Goal: Task Accomplishment & Management: Manage account settings

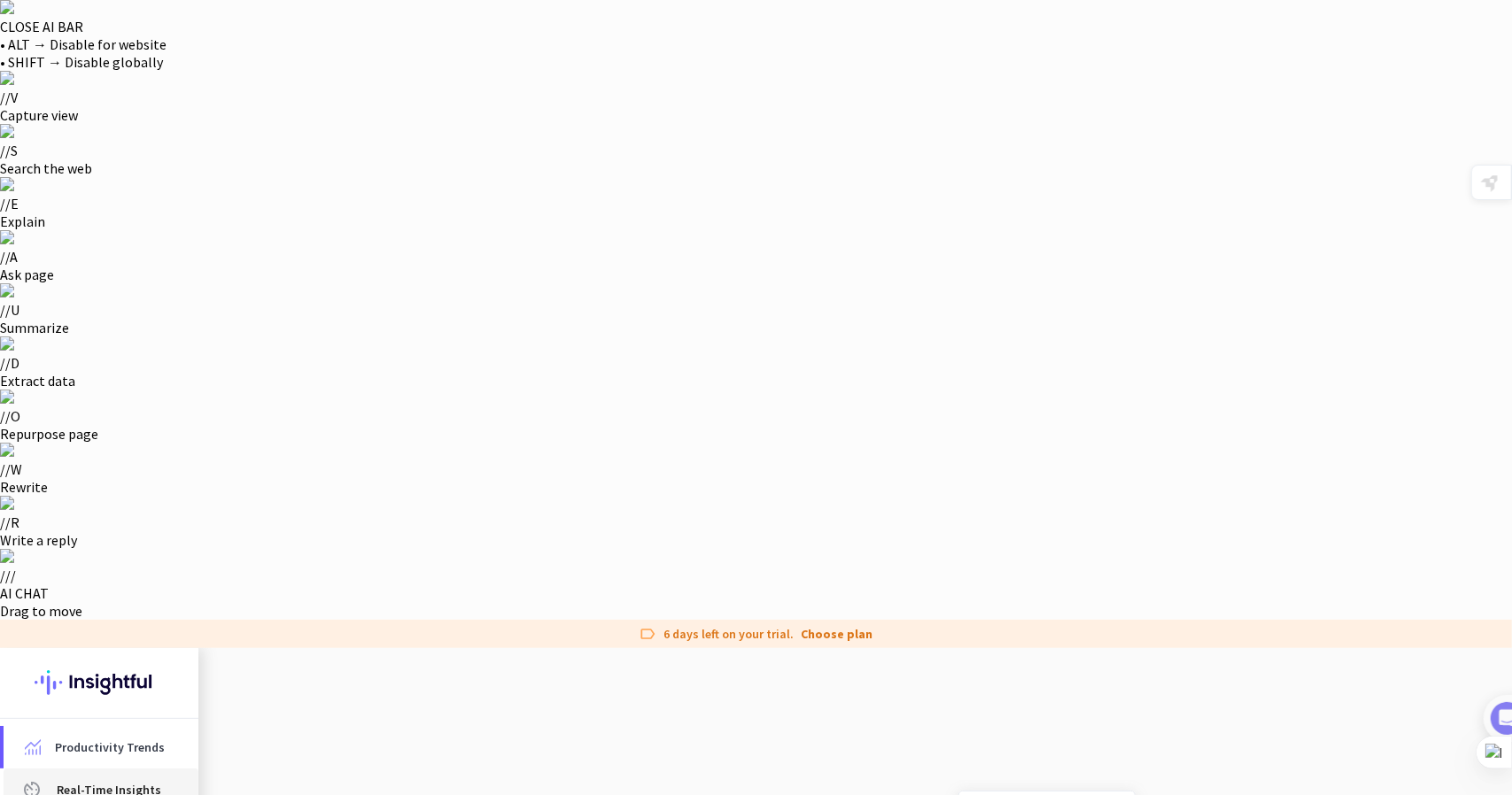
click at [30, 769] on link "av_timer Real-Time Insights" at bounding box center [101, 790] width 195 height 43
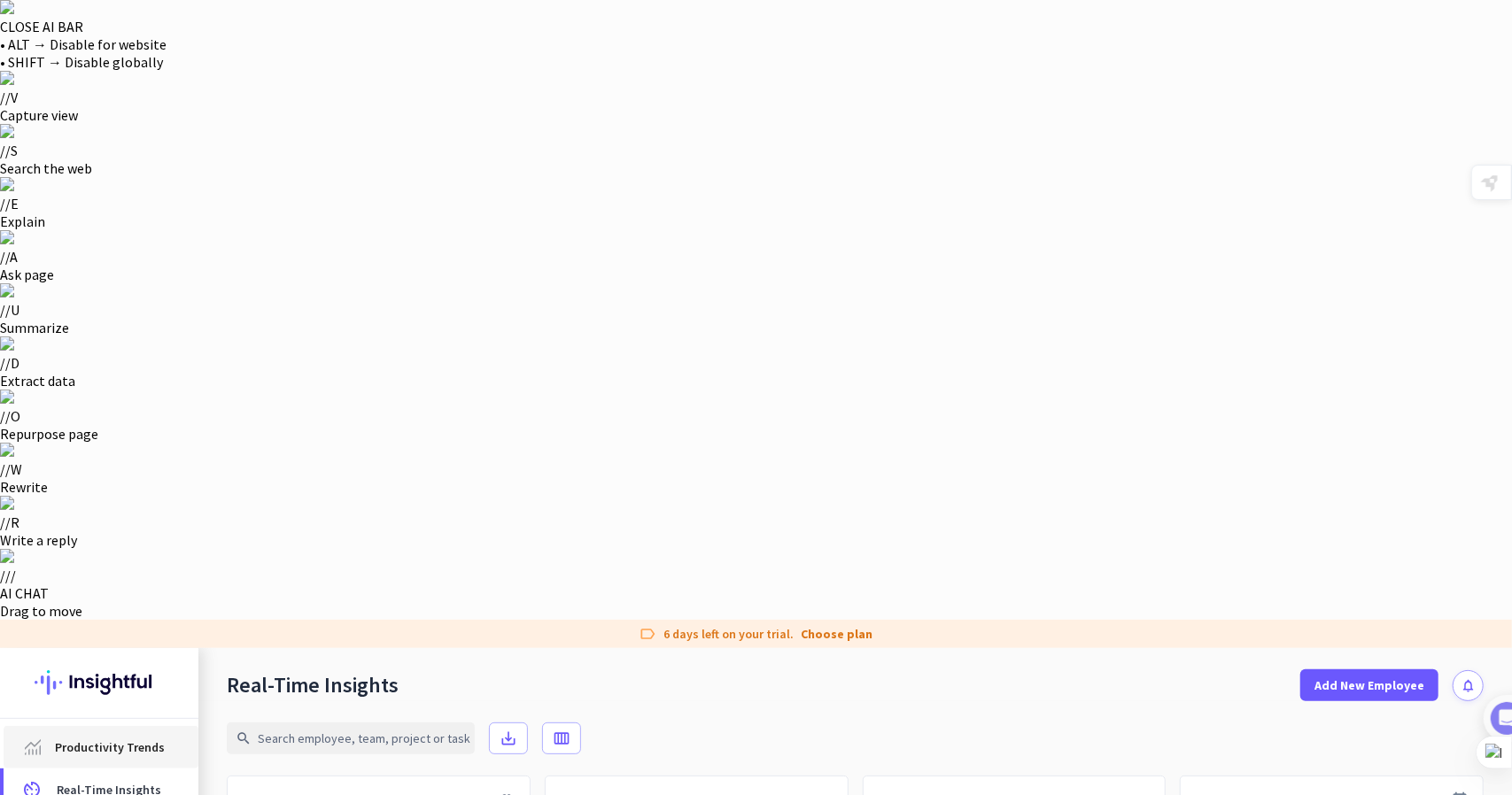
click at [125, 737] on span "Productivity Trends" at bounding box center [109, 747] width 110 height 21
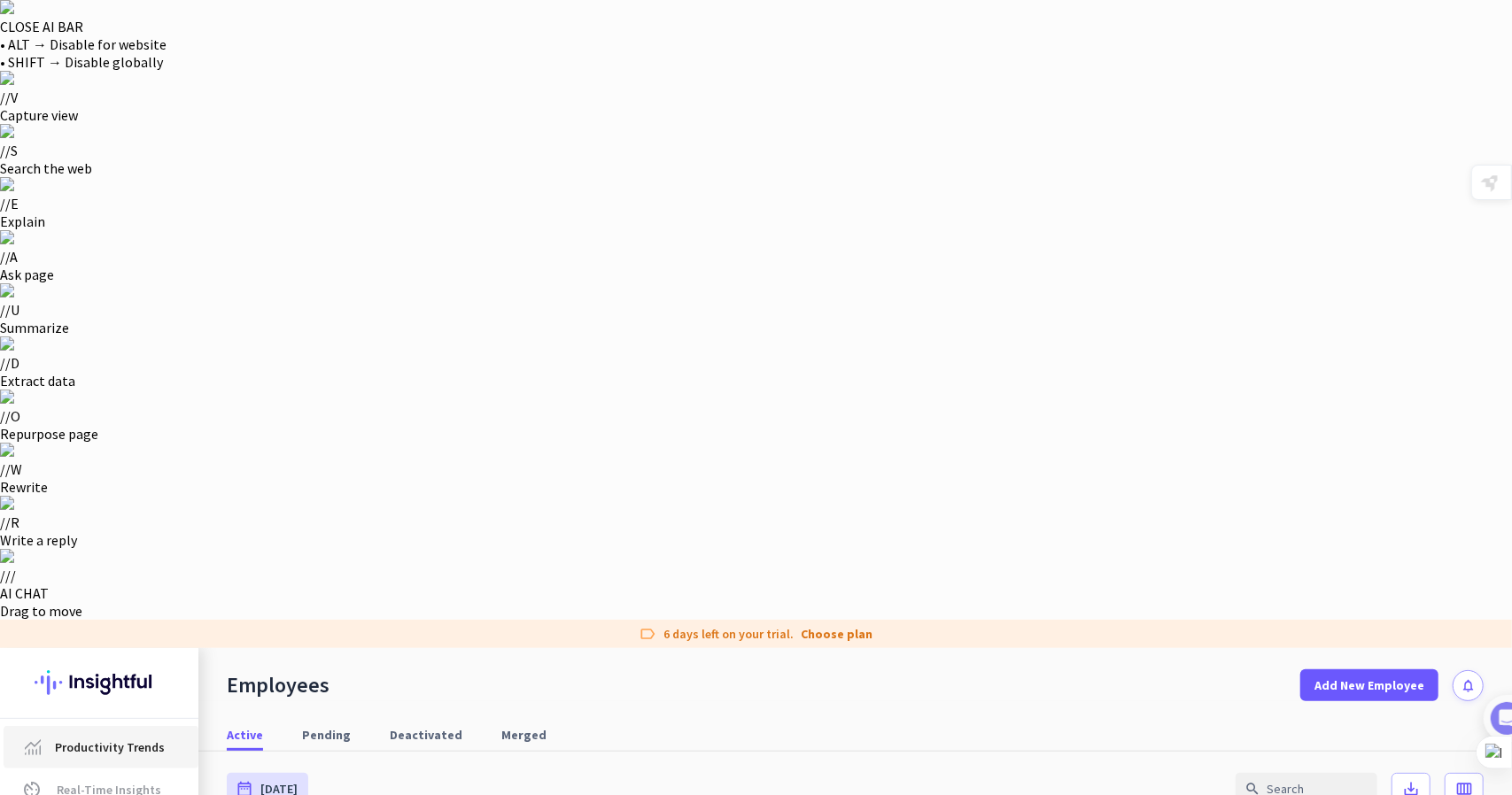
click at [98, 737] on span "Productivity Trends" at bounding box center [109, 747] width 110 height 21
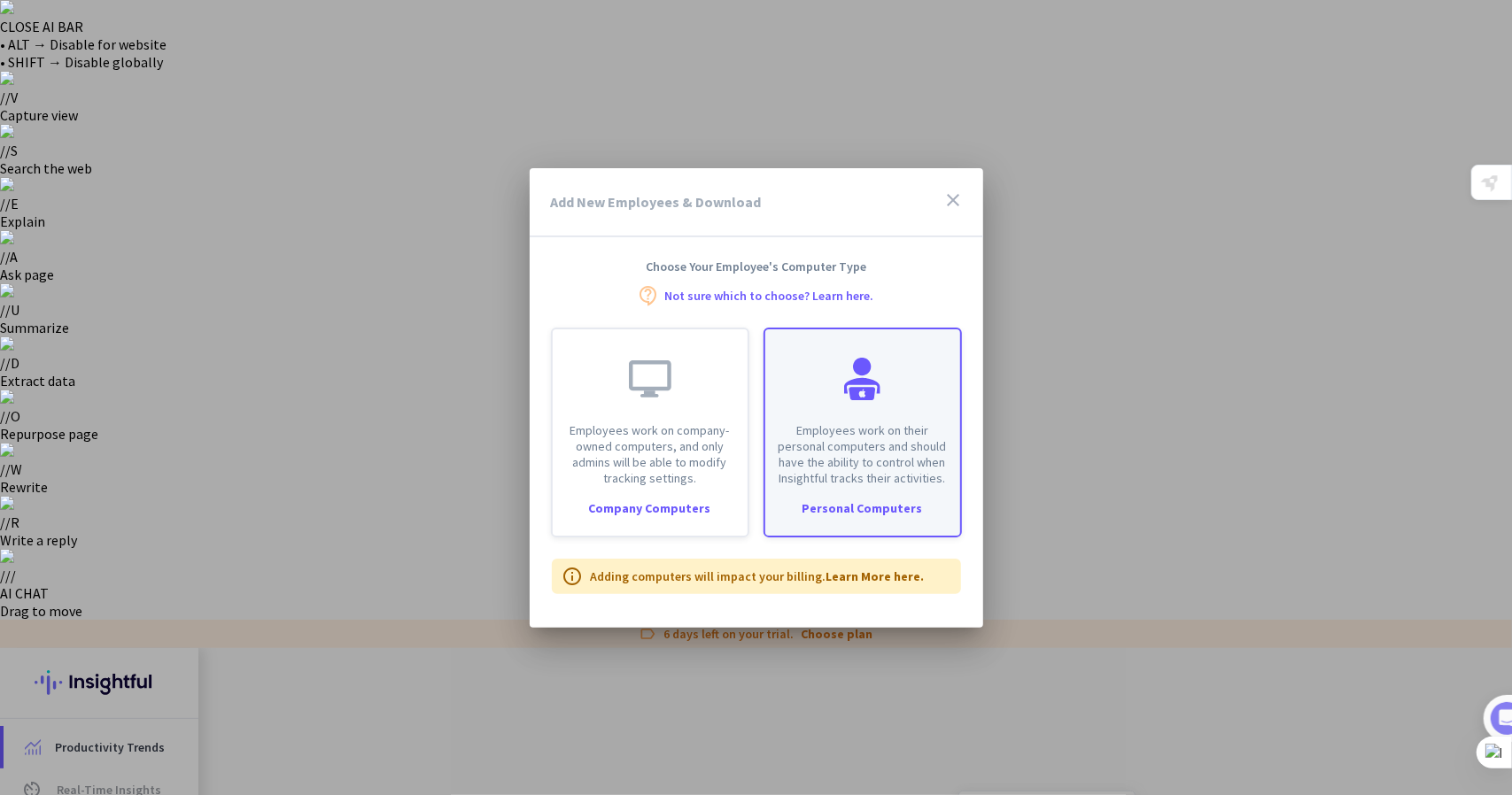
click at [914, 395] on div "Employees work on their personal computers and should have the ability to contr…" at bounding box center [863, 407] width 195 height 157
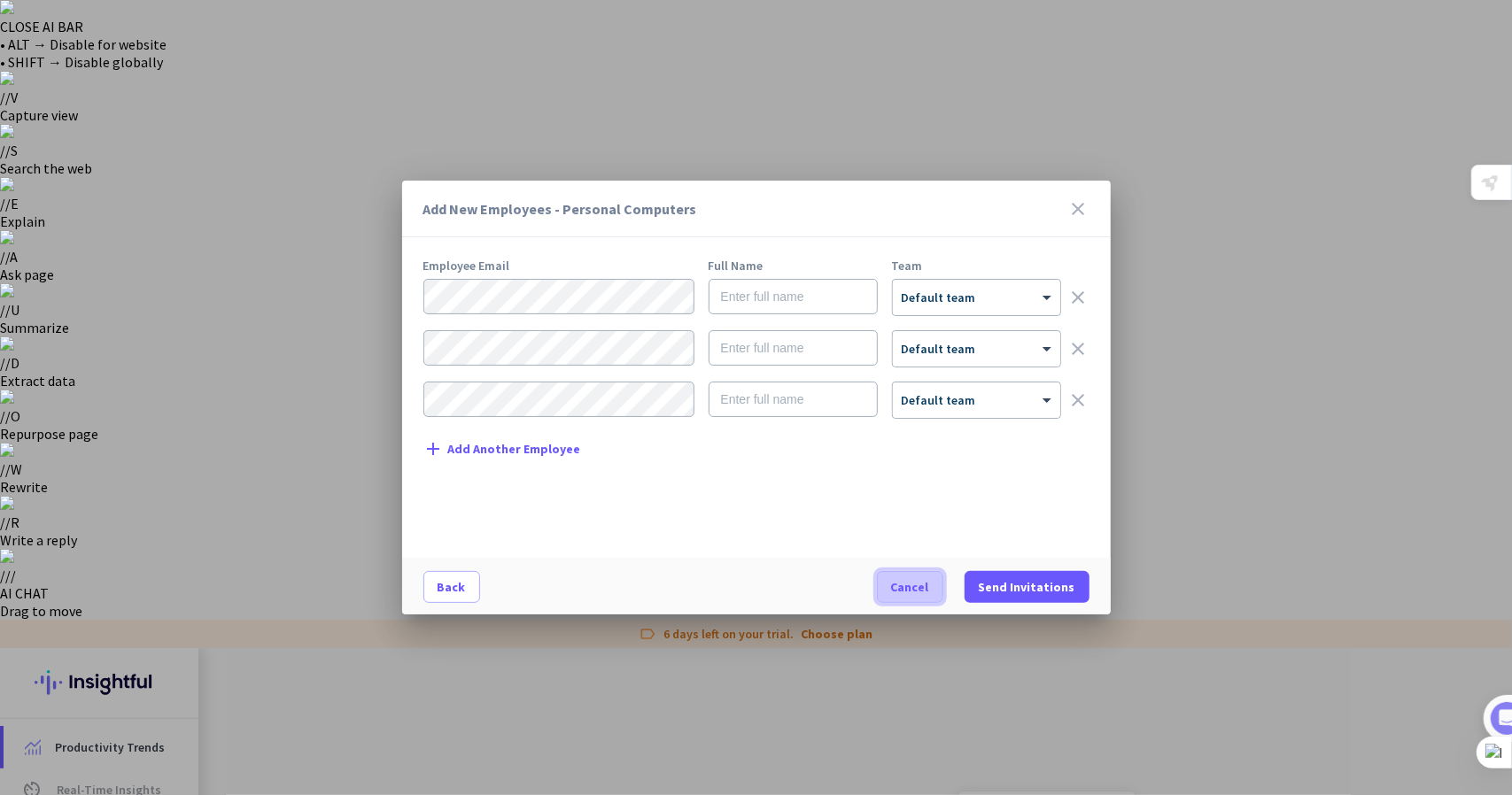
click at [919, 592] on span "Cancel" at bounding box center [910, 587] width 38 height 18
